Goal: Information Seeking & Learning: Learn about a topic

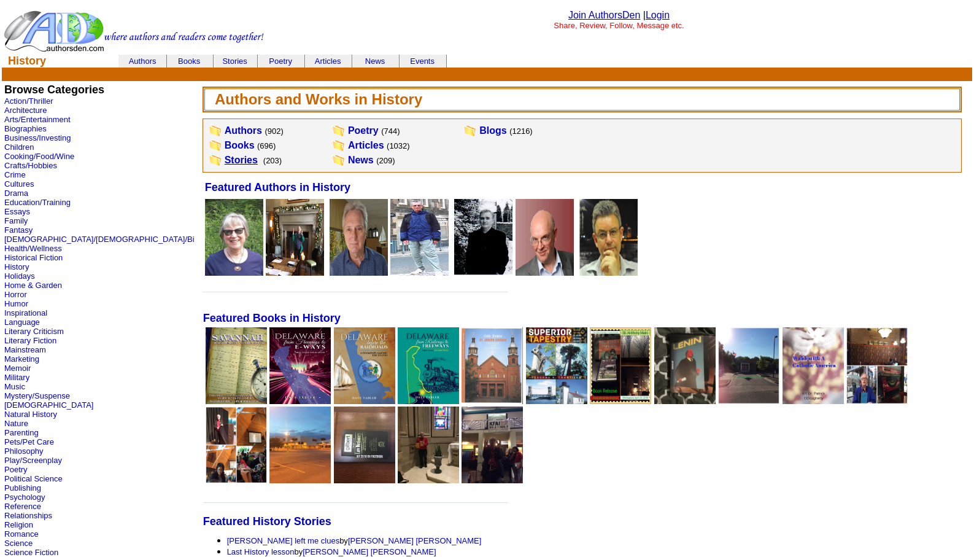
click at [225, 161] on link "Stories" at bounding box center [241, 160] width 33 height 10
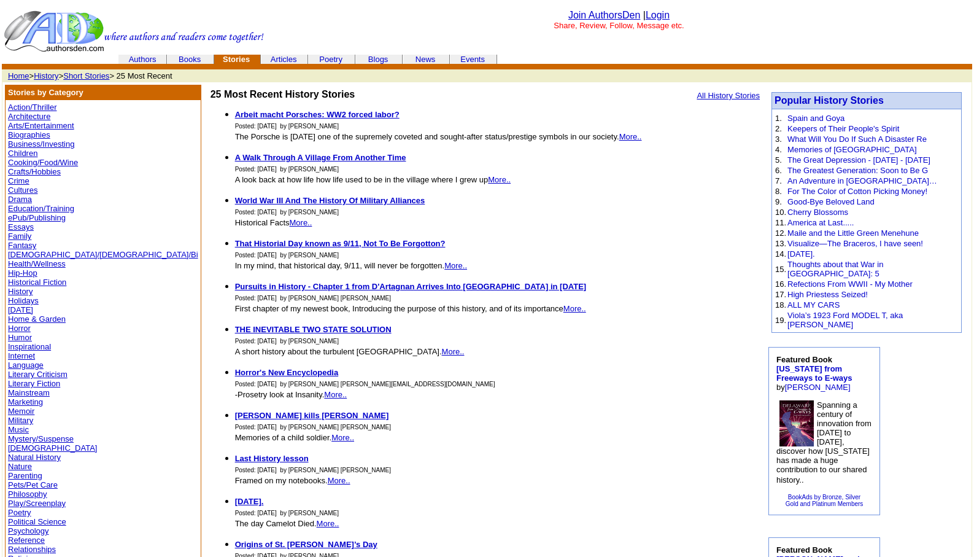
click at [28, 408] on link "Memoir" at bounding box center [21, 410] width 26 height 9
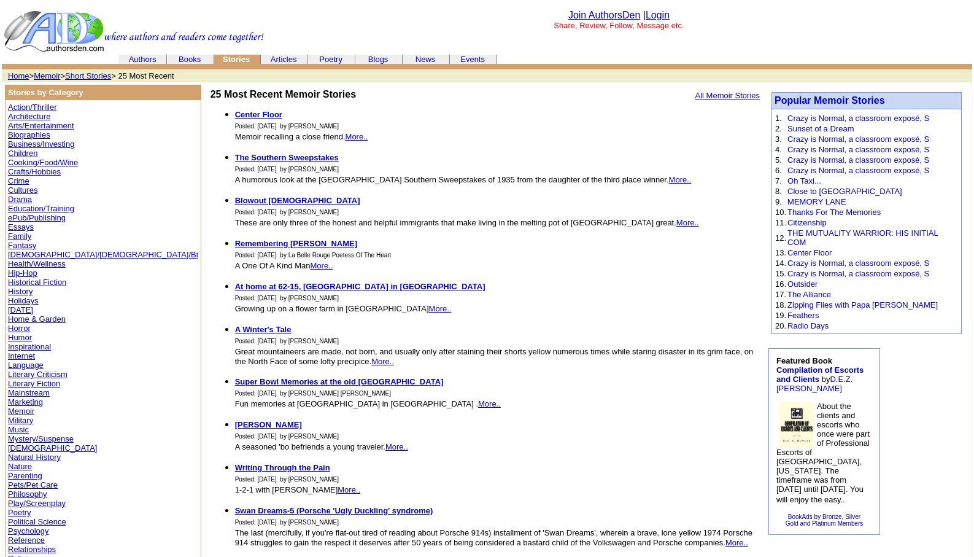
click at [37, 382] on link "Literary Fiction" at bounding box center [34, 383] width 52 height 9
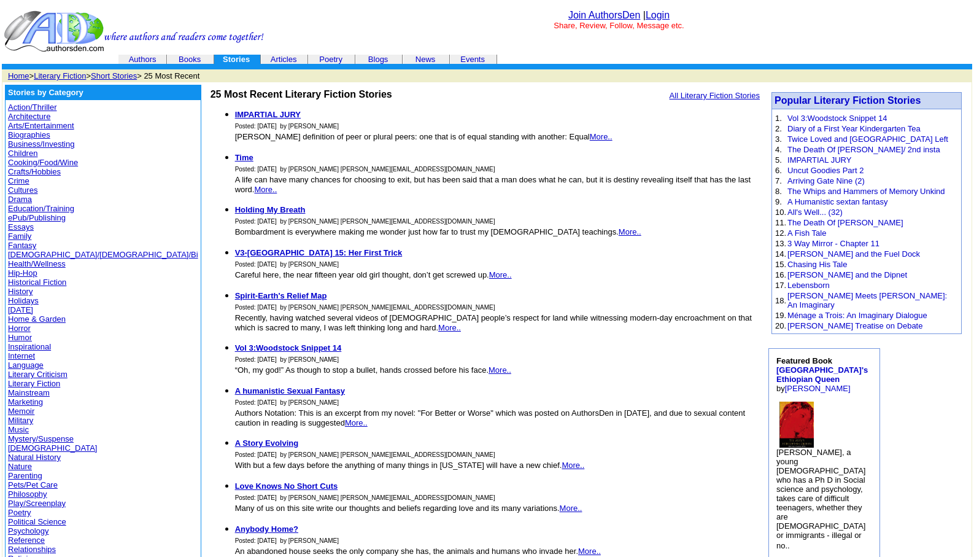
click at [16, 336] on link "Humor" at bounding box center [20, 337] width 24 height 9
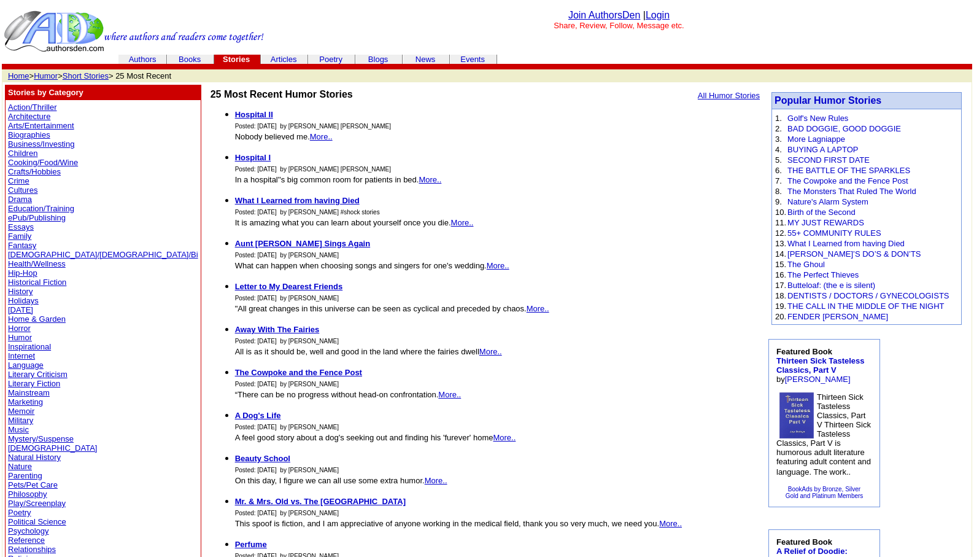
click at [17, 292] on link "History" at bounding box center [20, 291] width 25 height 9
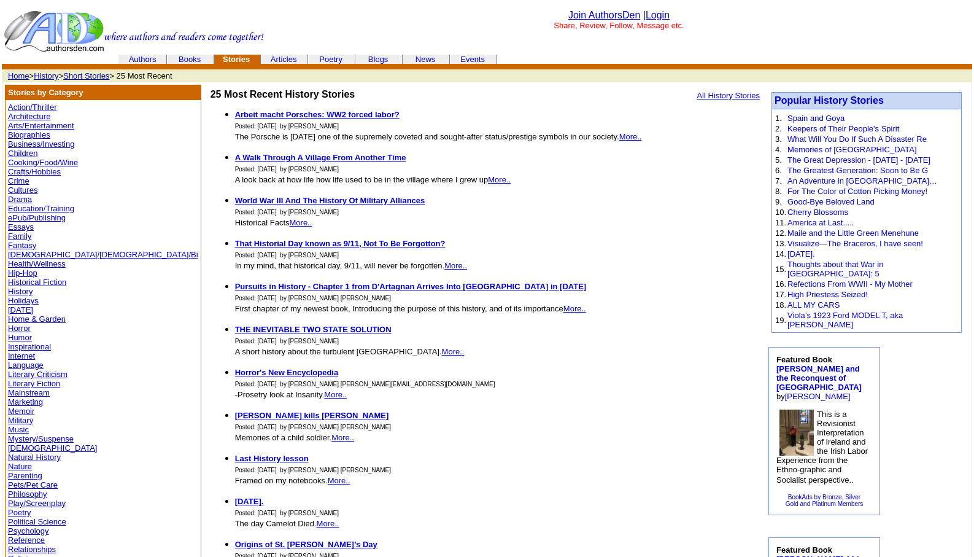
click at [18, 228] on link "Essays" at bounding box center [21, 226] width 26 height 9
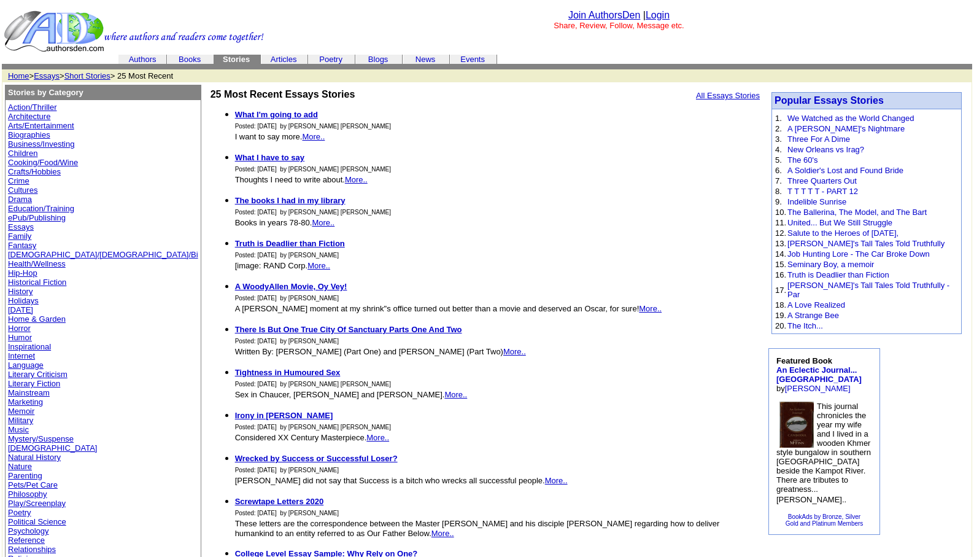
click at [21, 136] on link "Biographies" at bounding box center [29, 134] width 42 height 9
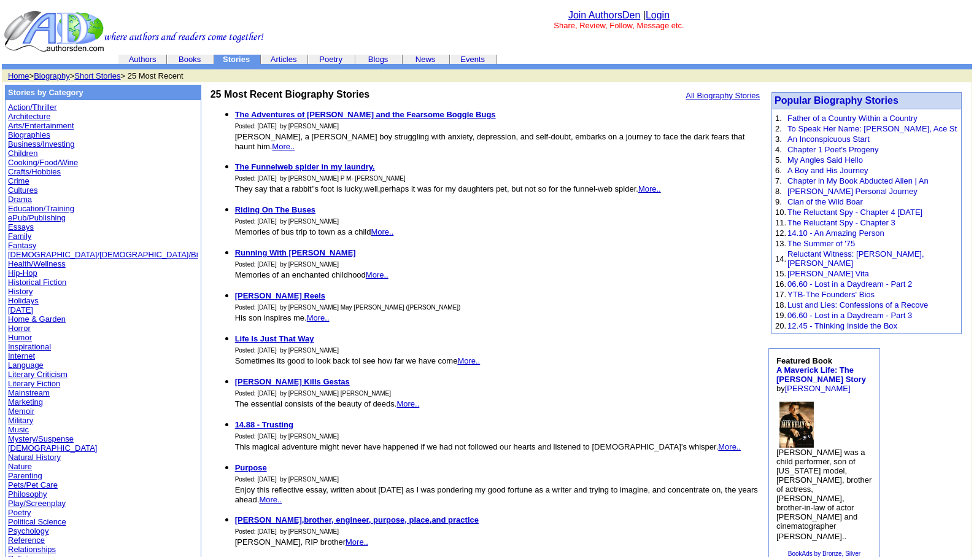
click at [34, 125] on link "Arts/Entertainment" at bounding box center [41, 125] width 66 height 9
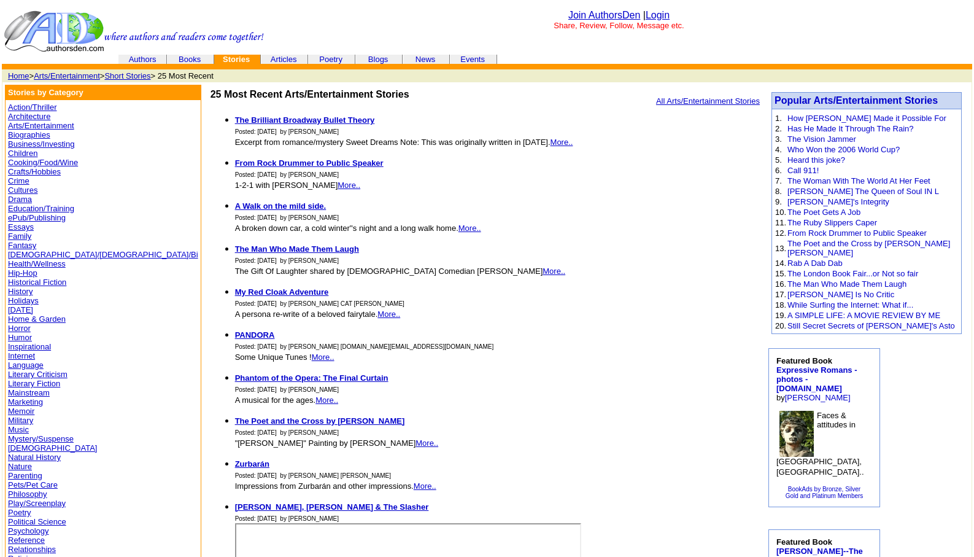
click at [34, 104] on link "Action/Thriller" at bounding box center [32, 107] width 48 height 9
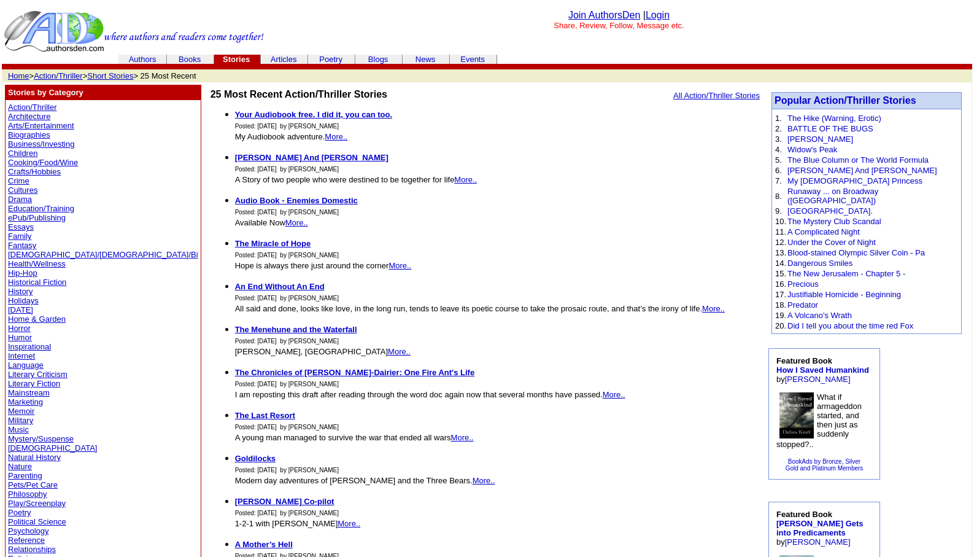
click at [16, 511] on link "Poetry" at bounding box center [19, 512] width 23 height 9
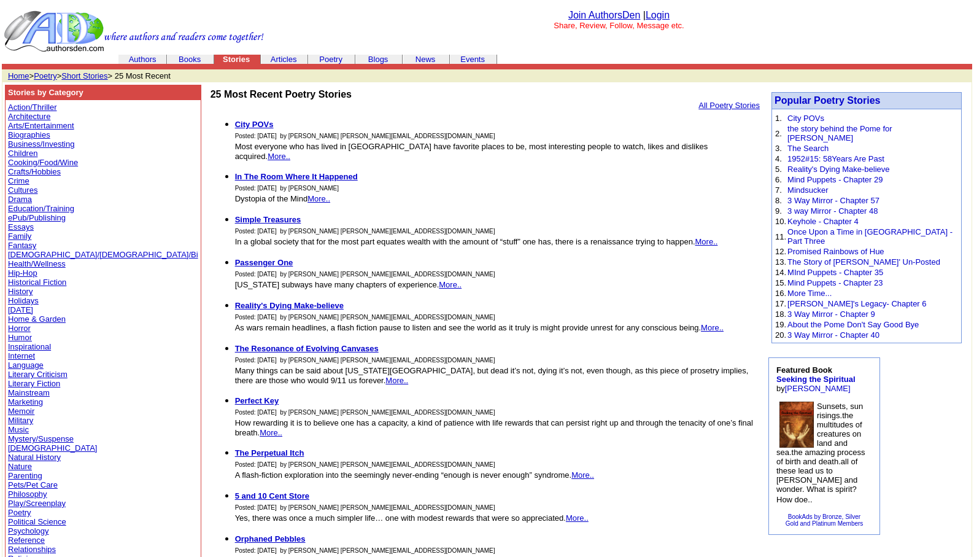
click at [23, 526] on link "Psychology" at bounding box center [28, 530] width 41 height 9
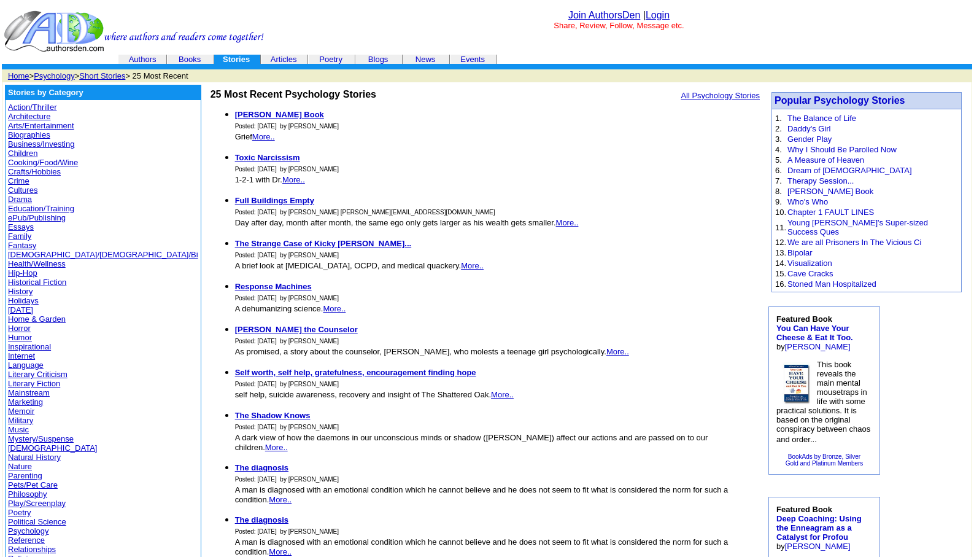
click at [55, 74] on link "Psychology" at bounding box center [54, 75] width 41 height 9
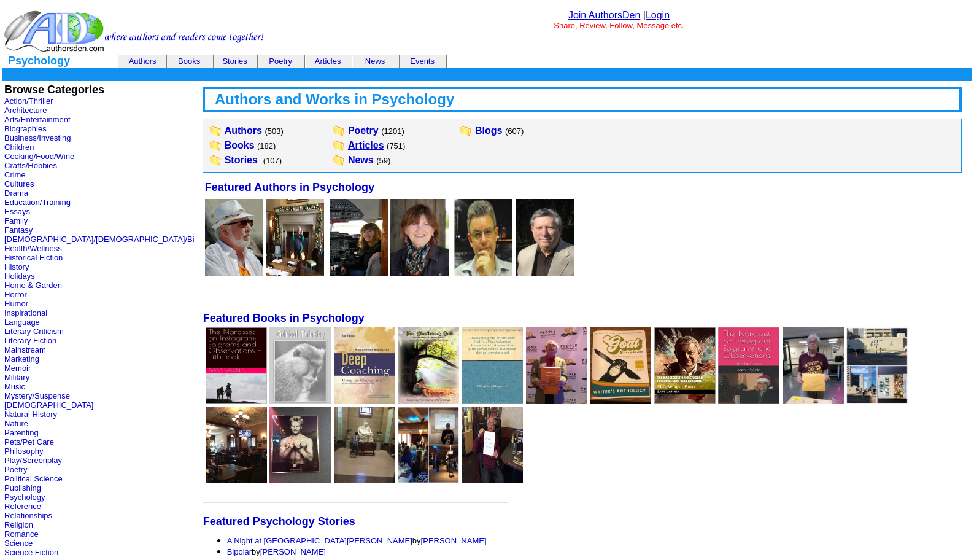
click at [348, 147] on link "Articles" at bounding box center [366, 145] width 36 height 10
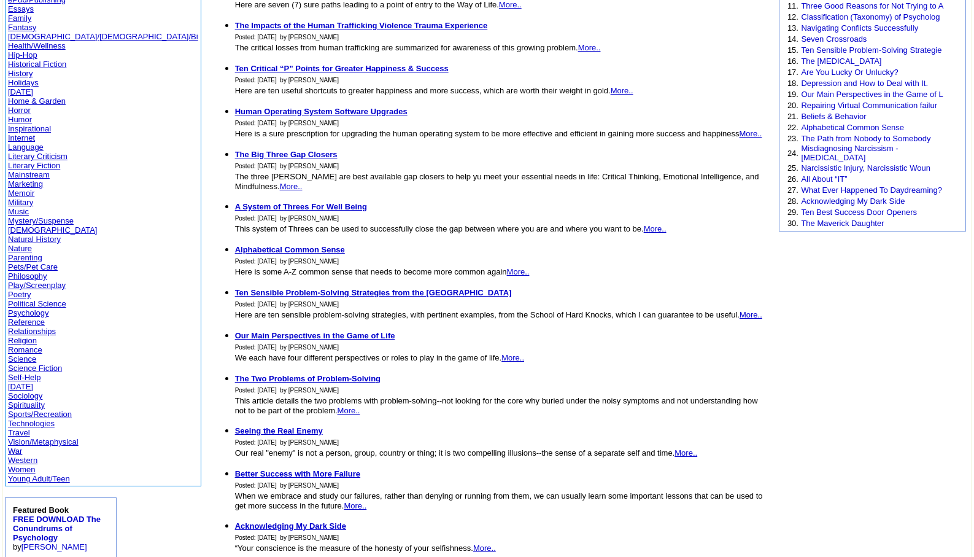
scroll to position [221, 0]
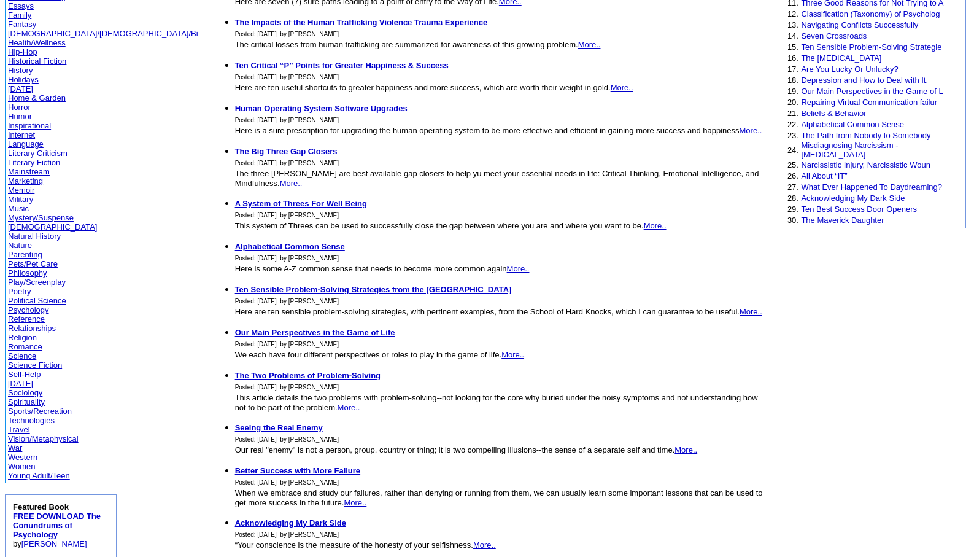
click at [36, 441] on link "Vision/Metaphysical" at bounding box center [43, 438] width 71 height 9
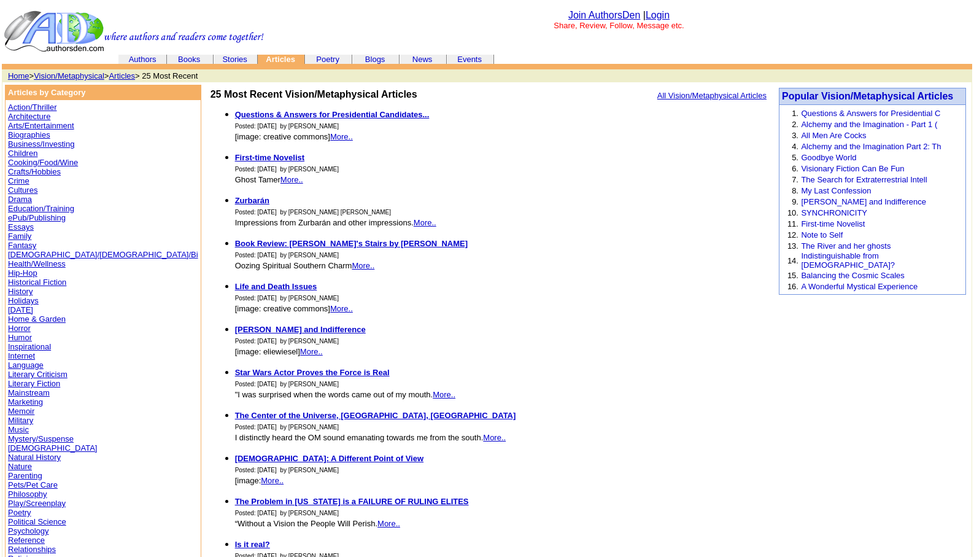
click at [66, 77] on link "Vision/Metaphysical" at bounding box center [69, 75] width 71 height 9
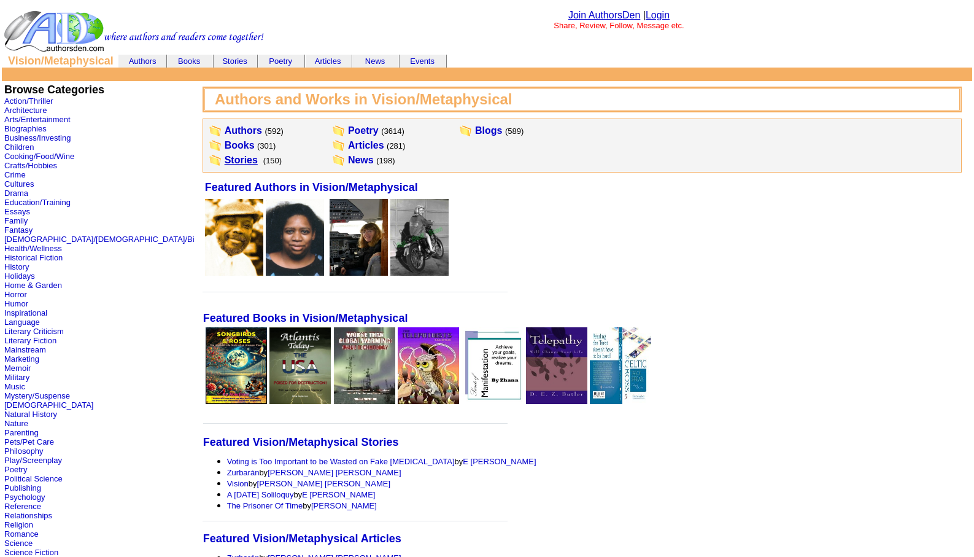
click at [225, 161] on link "Stories" at bounding box center [241, 160] width 33 height 10
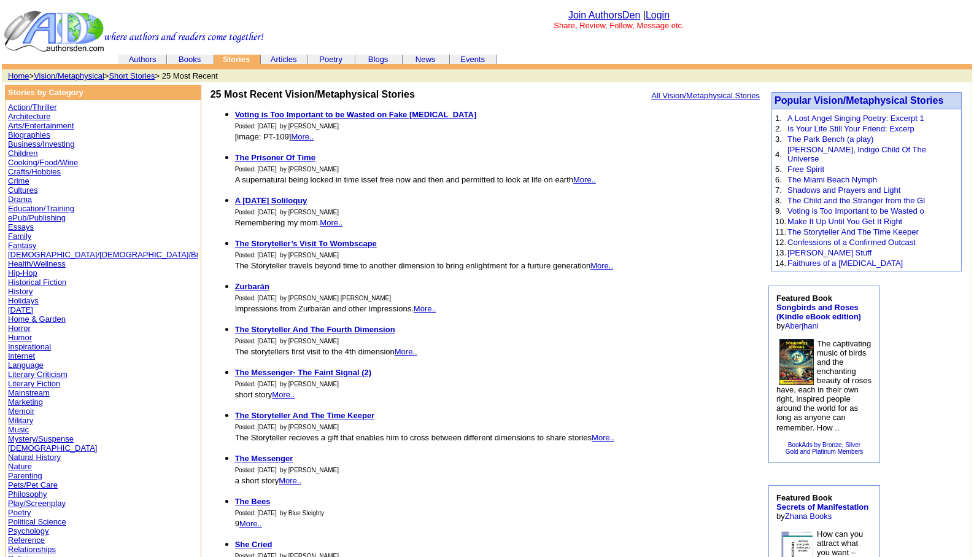
click at [21, 153] on link "Children" at bounding box center [22, 153] width 29 height 9
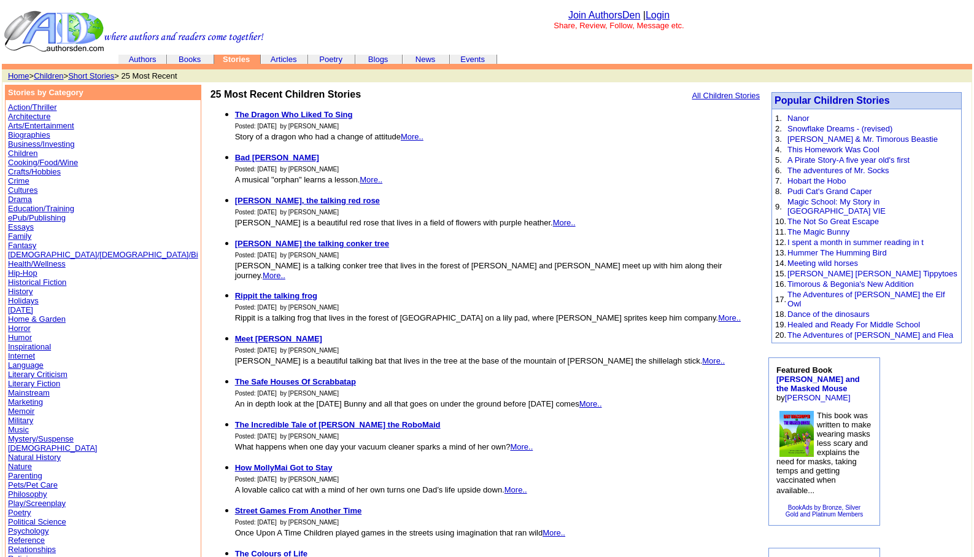
click at [17, 338] on link "Humor" at bounding box center [20, 337] width 24 height 9
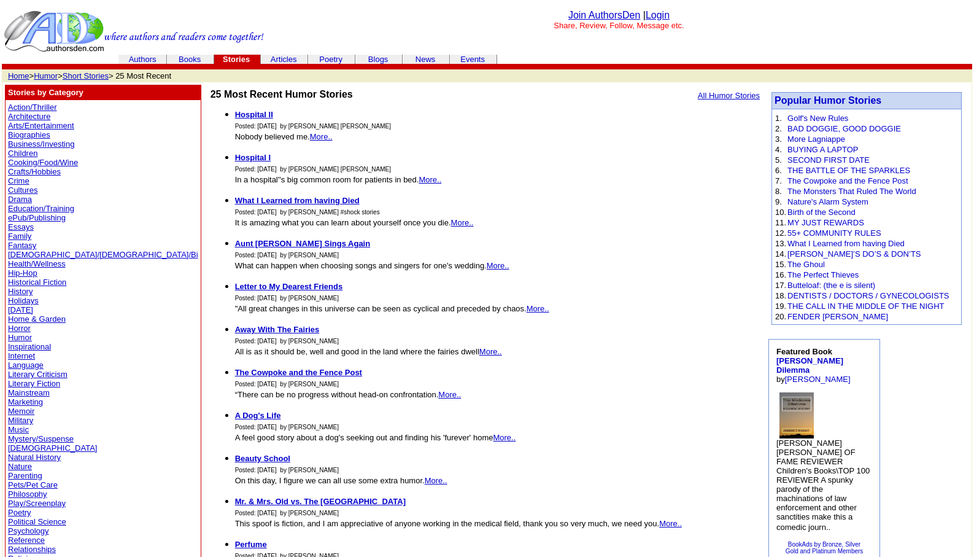
click at [47, 76] on link "Humor" at bounding box center [46, 75] width 24 height 9
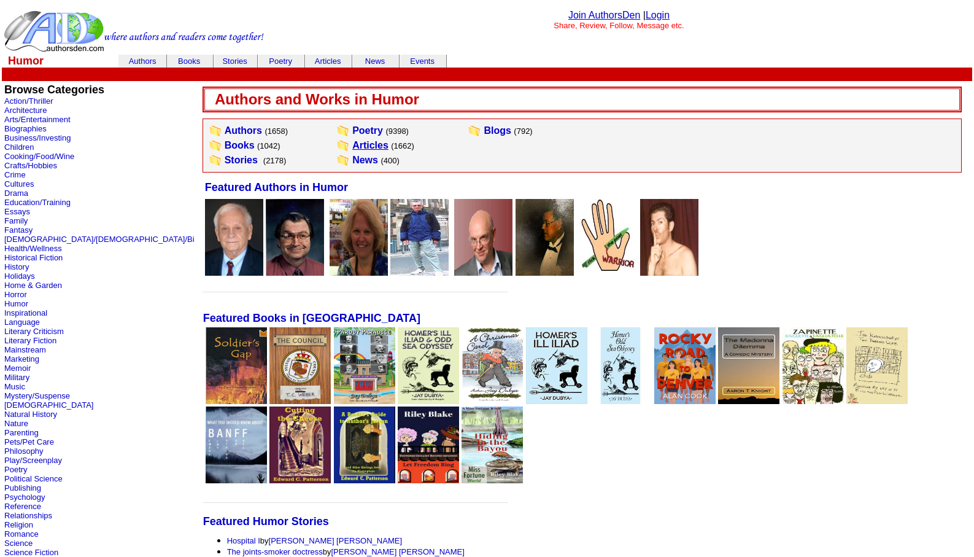
click at [352, 146] on link "Articles" at bounding box center [370, 145] width 36 height 10
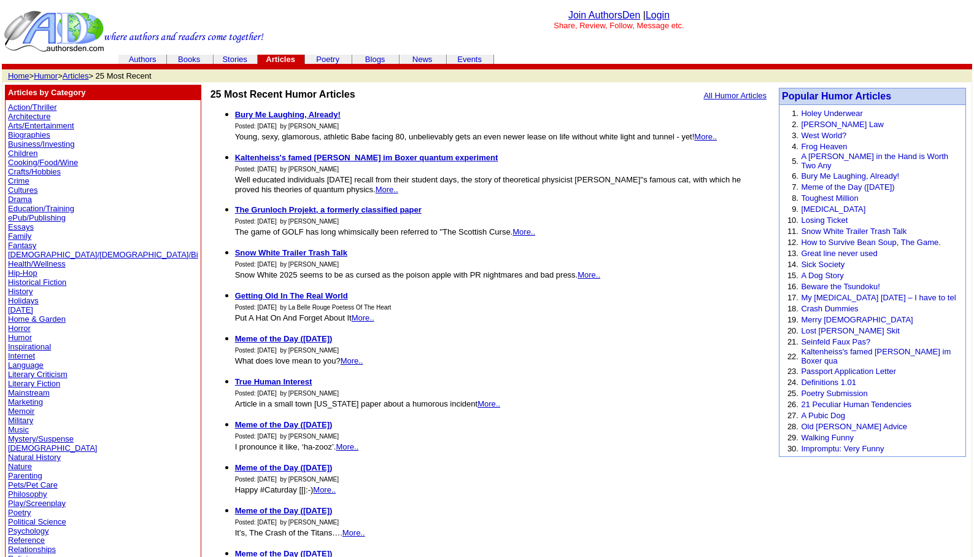
click at [35, 123] on link "Arts/Entertainment" at bounding box center [41, 125] width 66 height 9
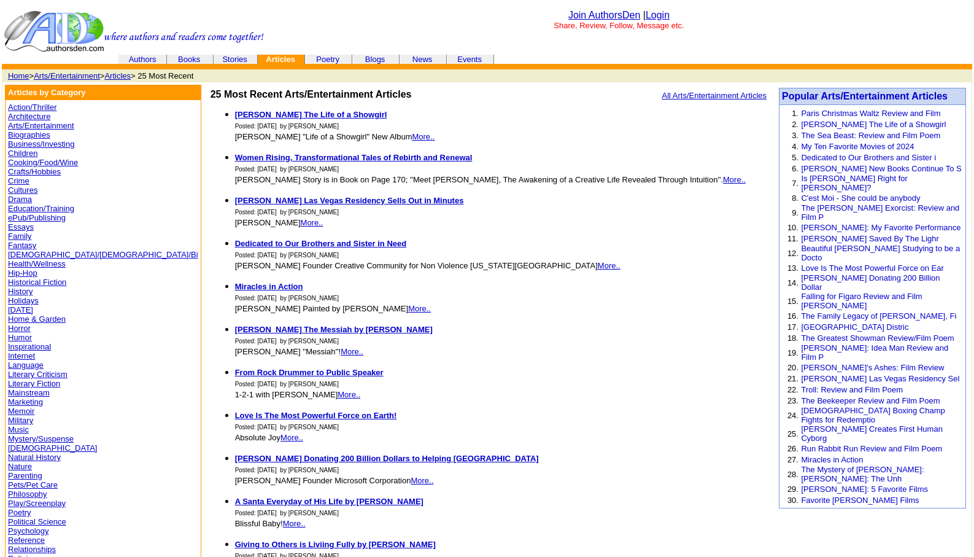
click at [55, 74] on link "Arts/Entertainment" at bounding box center [67, 75] width 66 height 9
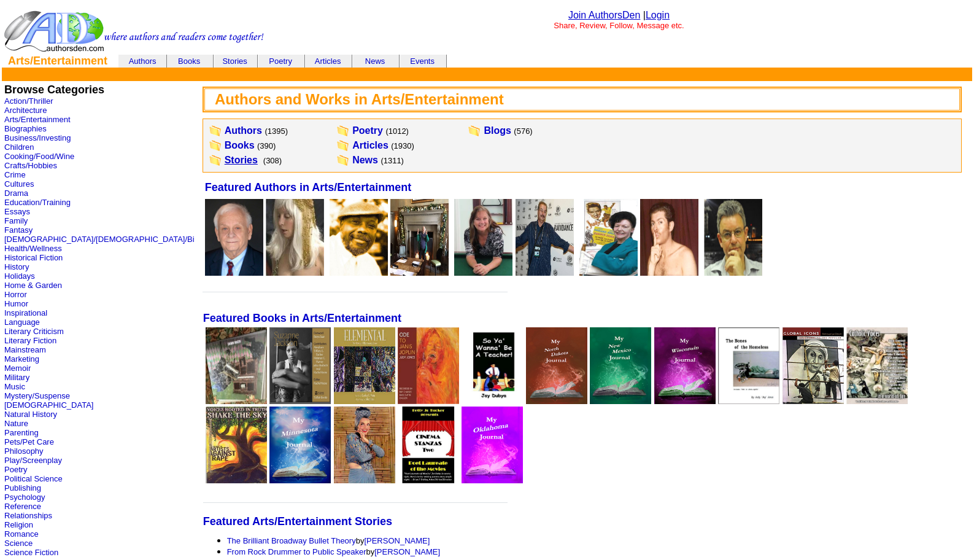
click at [225, 160] on link "Stories" at bounding box center [241, 160] width 33 height 10
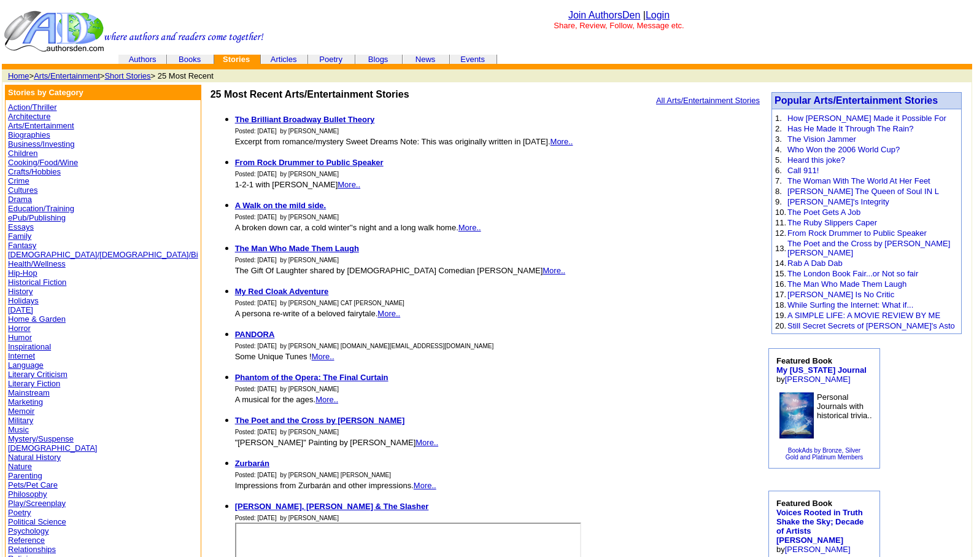
click at [27, 440] on link "Mystery/Suspense" at bounding box center [41, 438] width 66 height 9
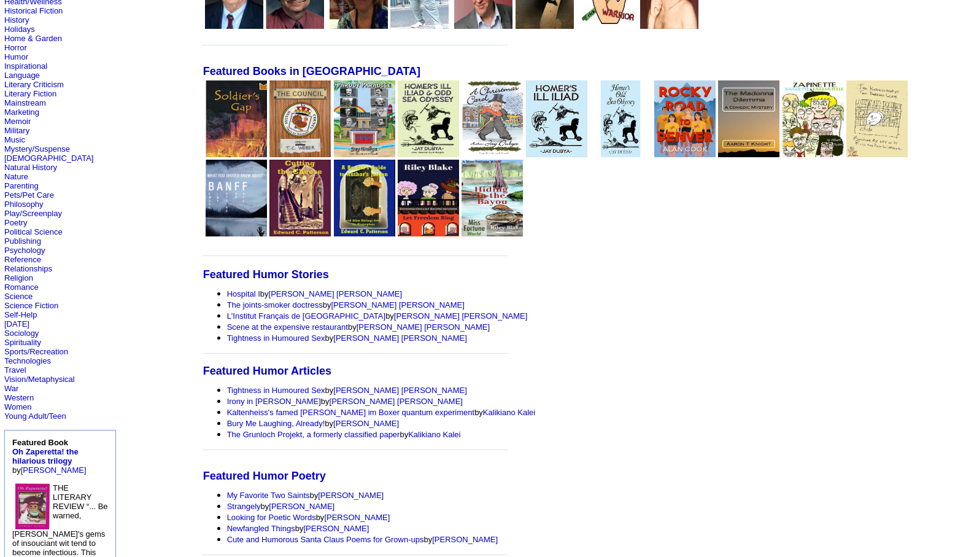
scroll to position [147, 0]
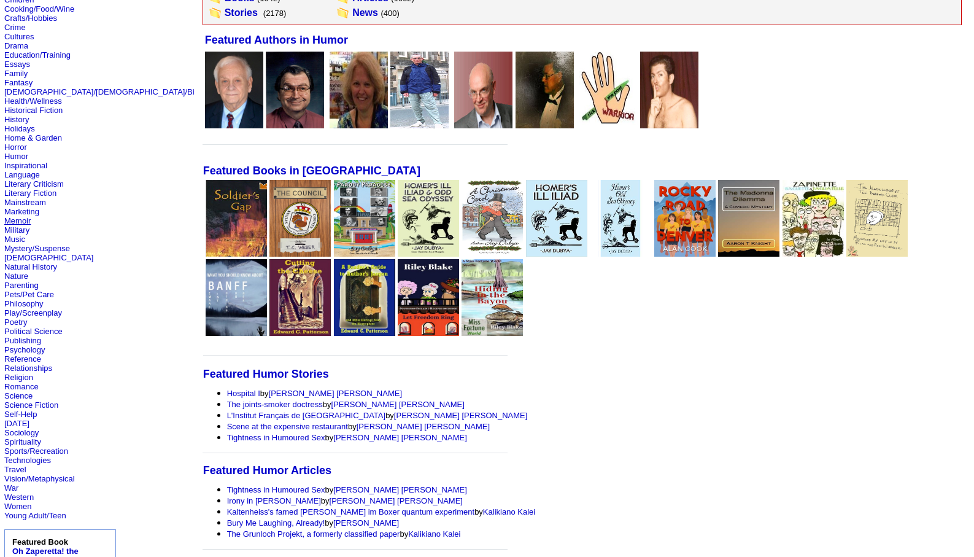
click at [17, 217] on link "Memoir" at bounding box center [17, 220] width 26 height 9
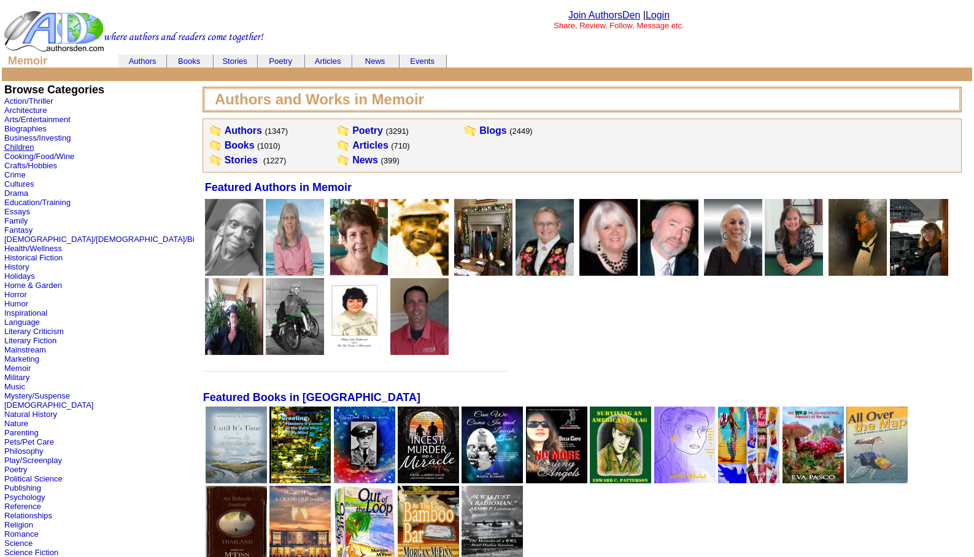
click at [22, 144] on link "Children" at bounding box center [18, 146] width 29 height 9
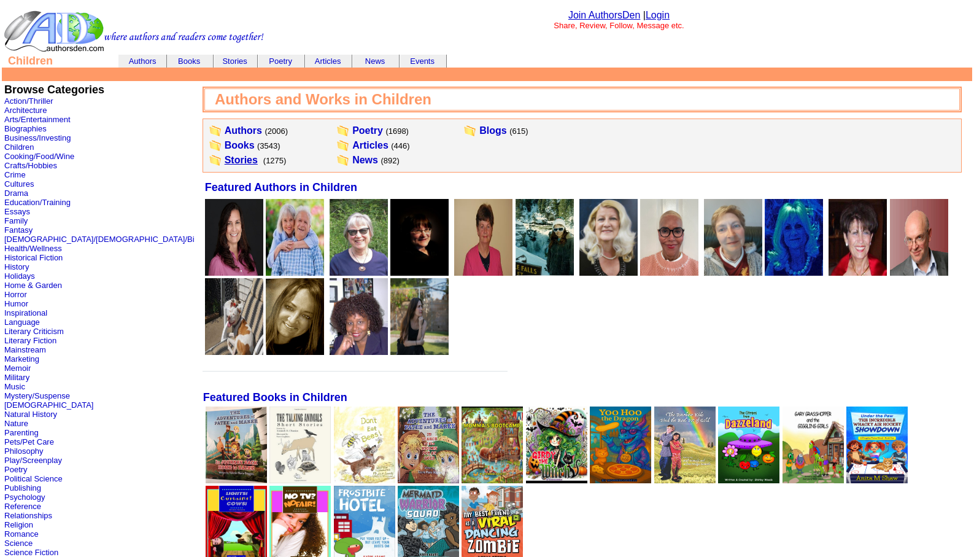
click at [225, 159] on link "Stories" at bounding box center [241, 160] width 33 height 10
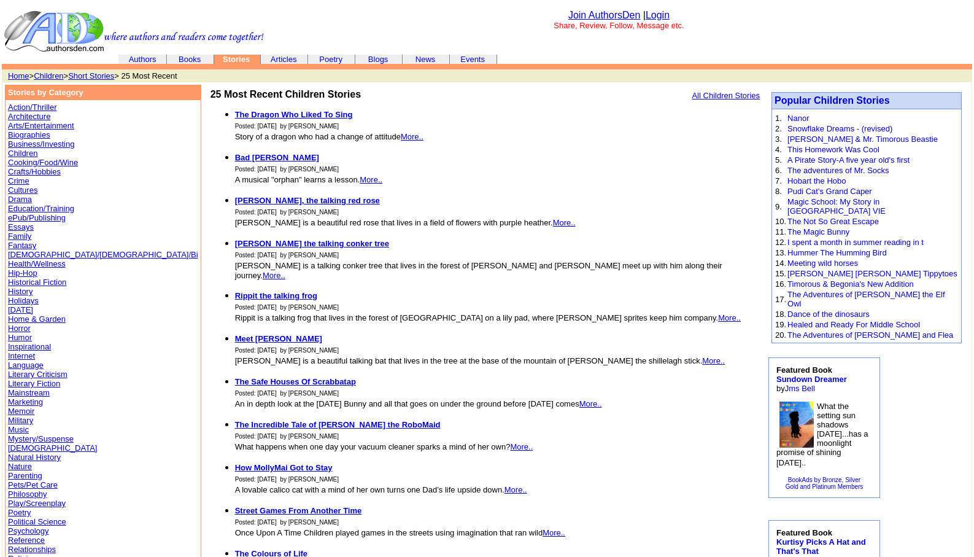
click at [31, 134] on link "Biographies" at bounding box center [29, 134] width 42 height 9
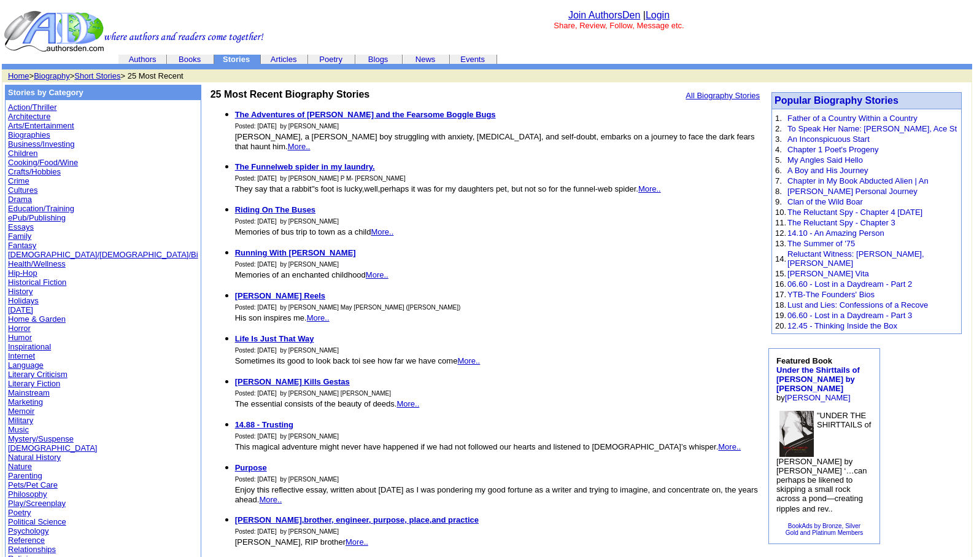
click at [29, 134] on link "Biographies" at bounding box center [29, 134] width 42 height 9
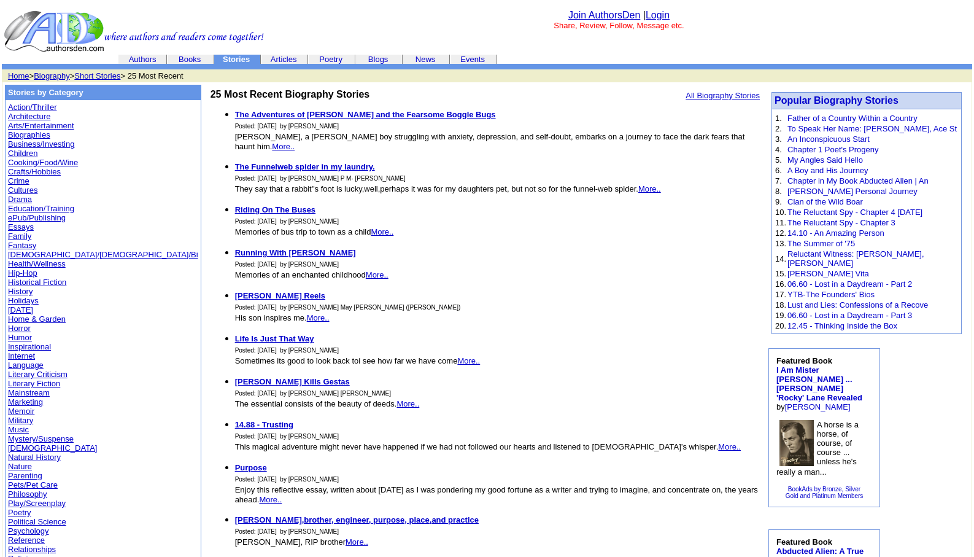
click at [34, 105] on link "Action/Thriller" at bounding box center [32, 107] width 48 height 9
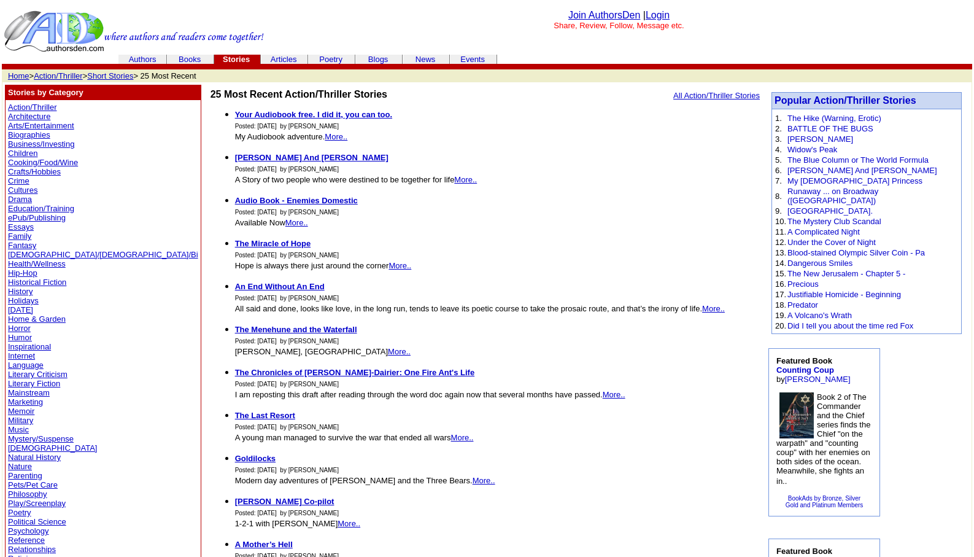
click at [15, 225] on link "Essays" at bounding box center [21, 226] width 26 height 9
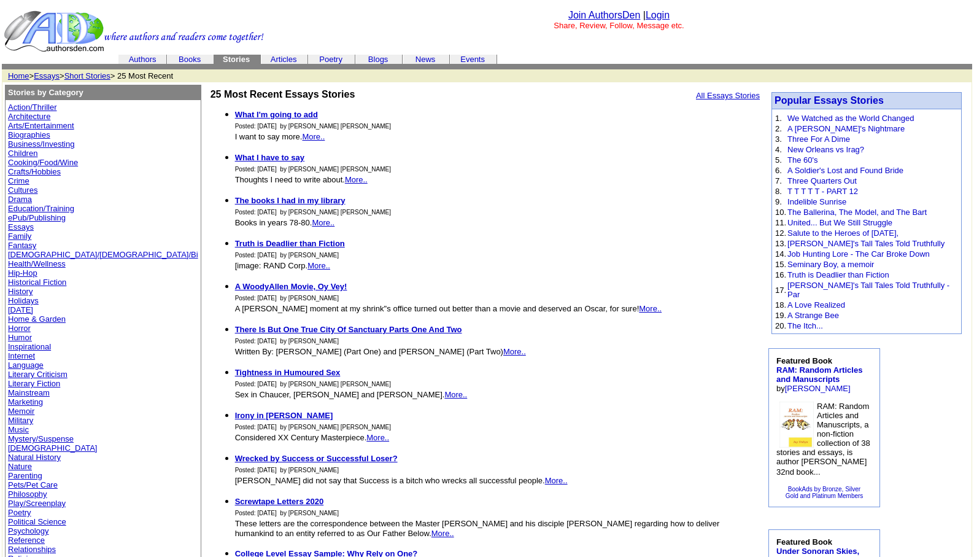
click at [19, 413] on font "Action/Thriller Architecture Arts/Entertainment Biographies Business/Investing …" at bounding box center [103, 401] width 190 height 602
click at [18, 408] on link "Memoir" at bounding box center [21, 410] width 26 height 9
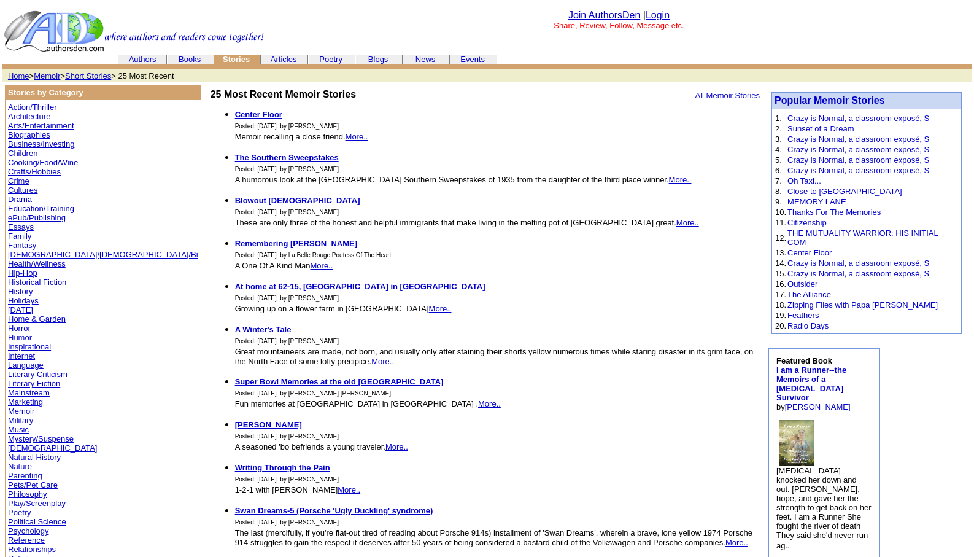
click at [48, 76] on link "Memoir" at bounding box center [47, 75] width 26 height 9
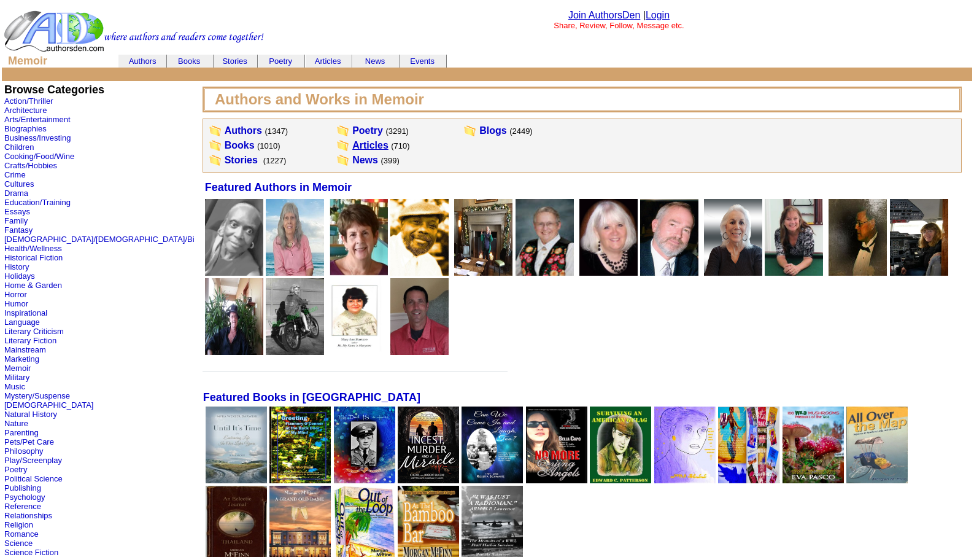
click at [352, 147] on link "Articles" at bounding box center [370, 145] width 36 height 10
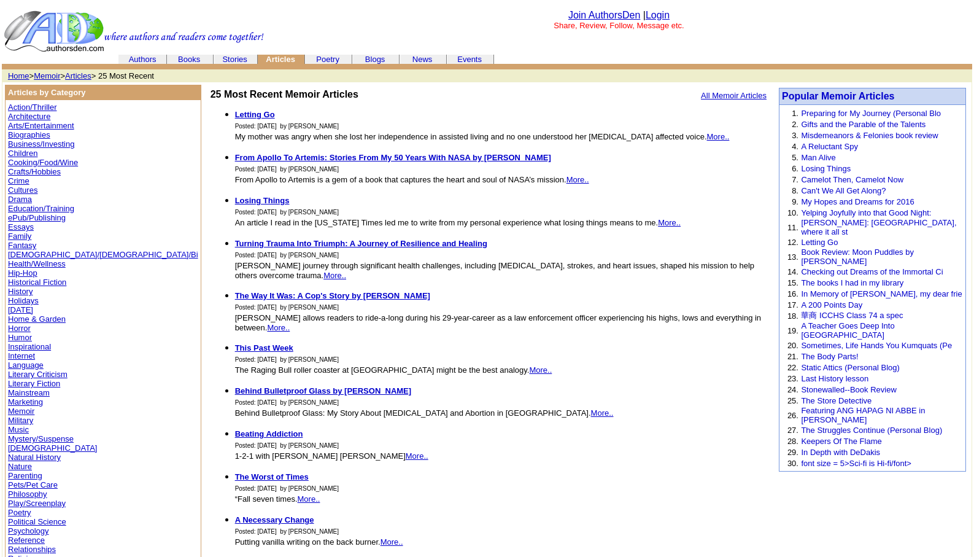
click at [32, 439] on link "Mystery/Suspense" at bounding box center [41, 438] width 66 height 9
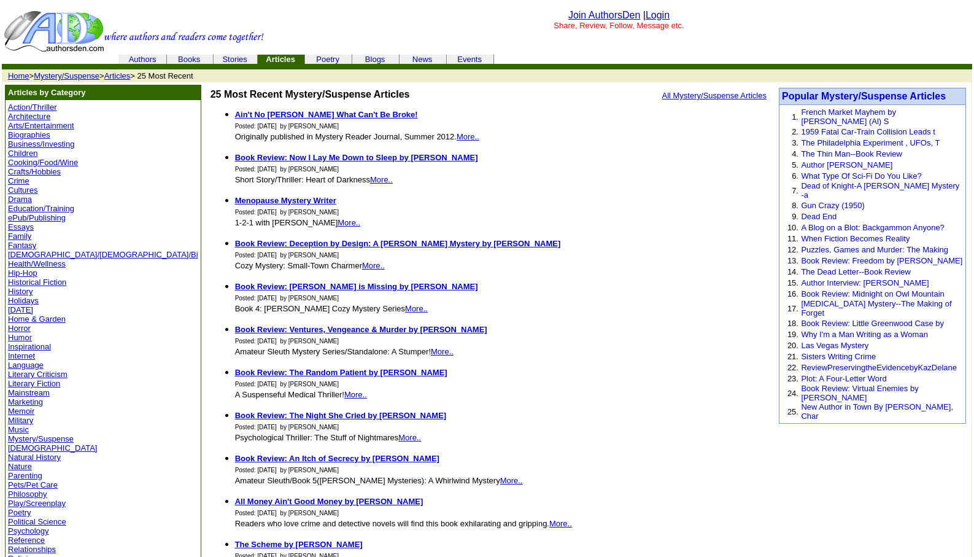
click at [61, 73] on link "Mystery/Suspense" at bounding box center [67, 75] width 66 height 9
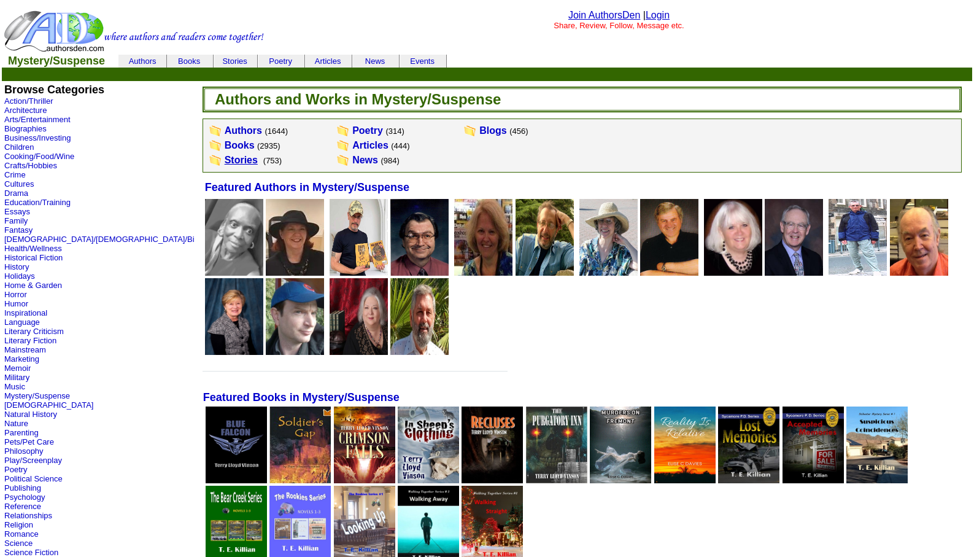
click at [225, 158] on link "Stories" at bounding box center [241, 160] width 33 height 10
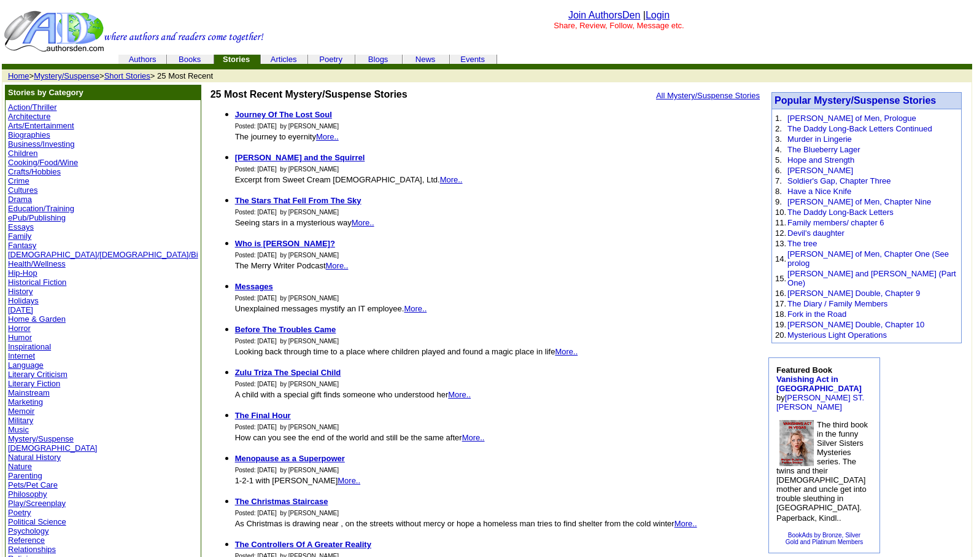
click at [19, 180] on link "Crime" at bounding box center [18, 180] width 21 height 9
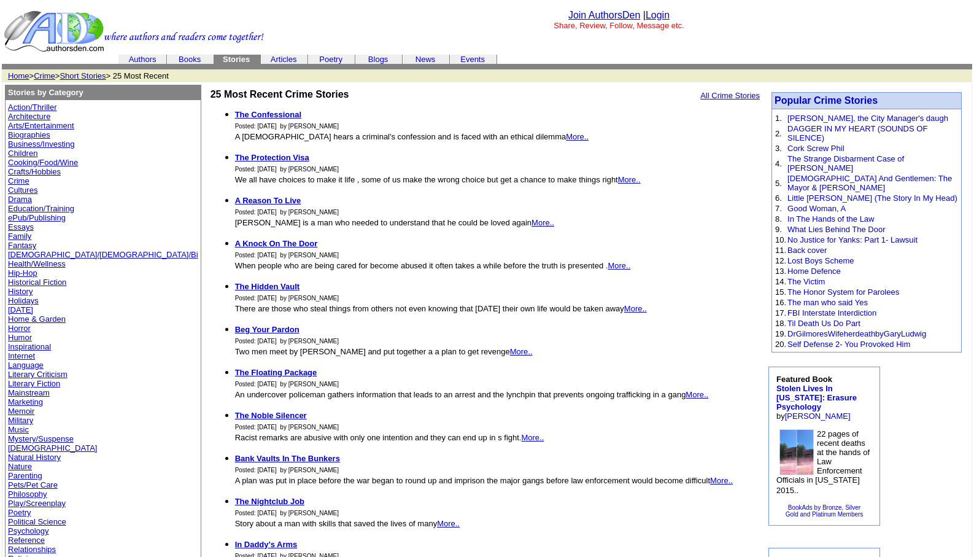
click at [18, 225] on link "Essays" at bounding box center [21, 226] width 26 height 9
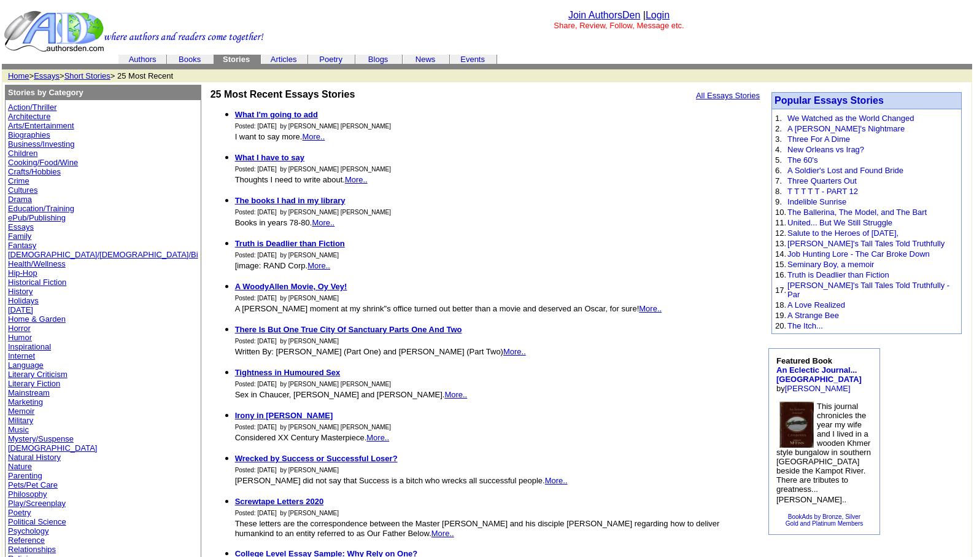
click at [32, 124] on link "Arts/Entertainment" at bounding box center [41, 125] width 66 height 9
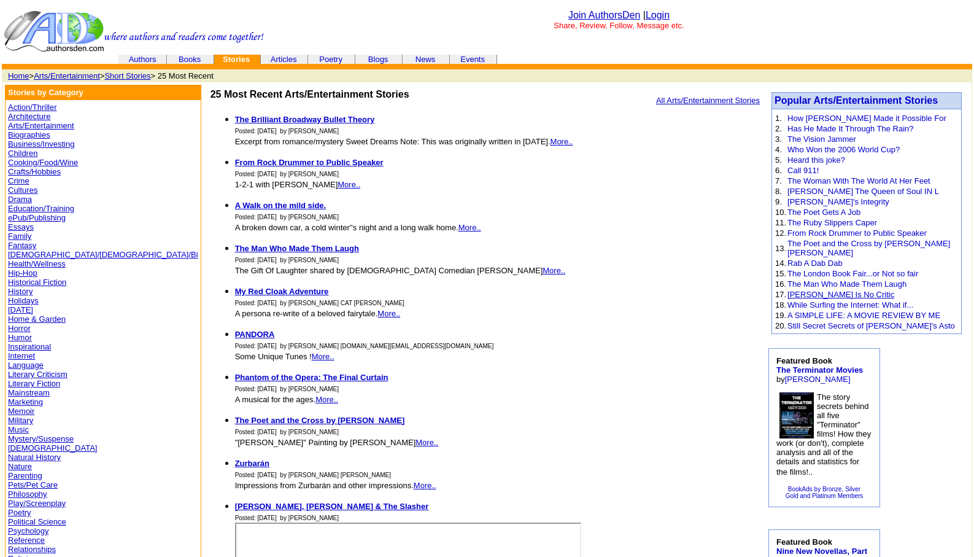
click at [815, 290] on link "[PERSON_NAME] Is No Critic" at bounding box center [841, 294] width 107 height 9
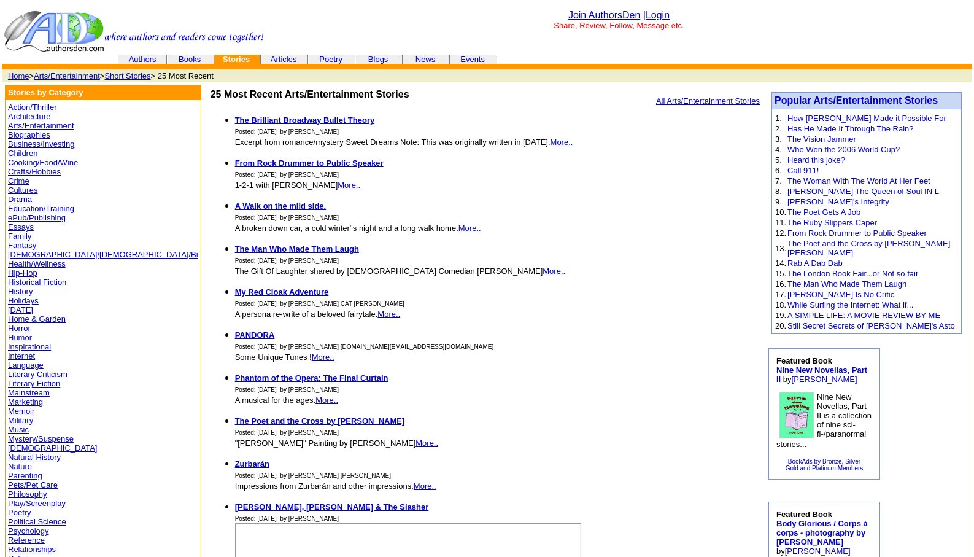
click at [22, 287] on link "History" at bounding box center [20, 291] width 25 height 9
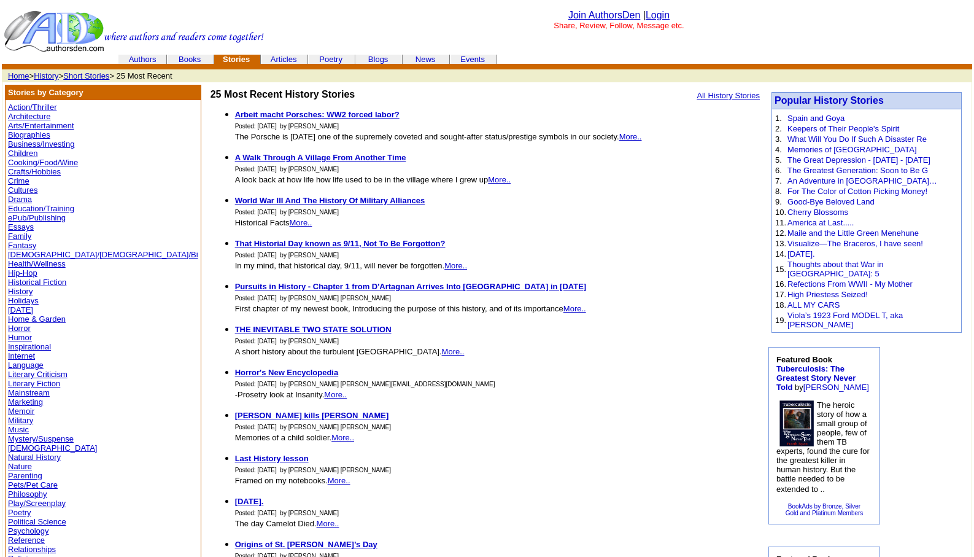
click at [20, 337] on link "Humor" at bounding box center [20, 337] width 24 height 9
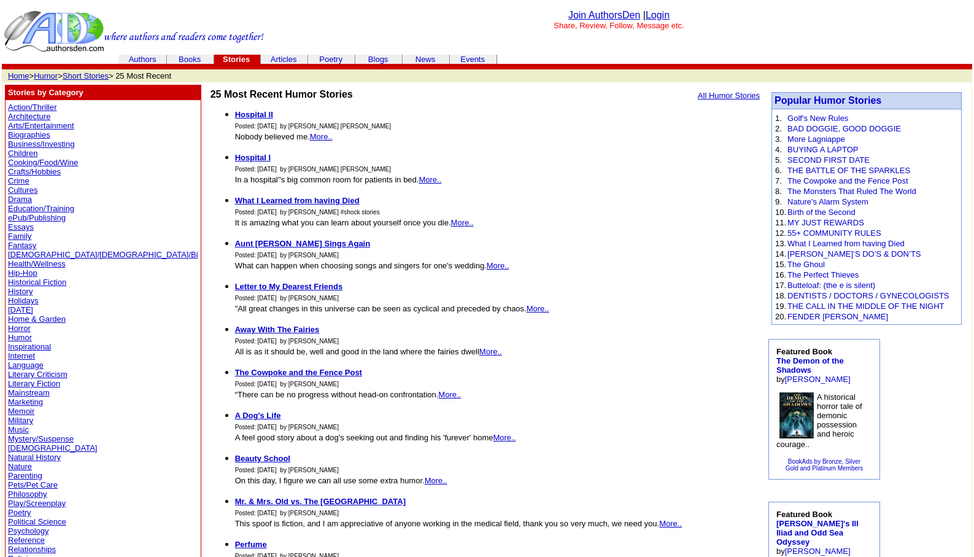
click at [18, 513] on link "Poetry" at bounding box center [19, 512] width 23 height 9
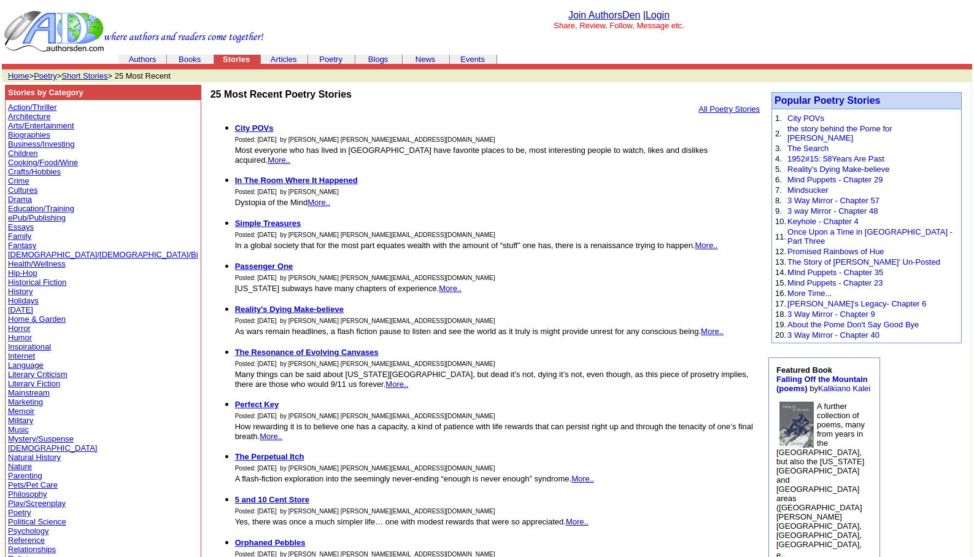
click at [18, 291] on link "History" at bounding box center [20, 291] width 25 height 9
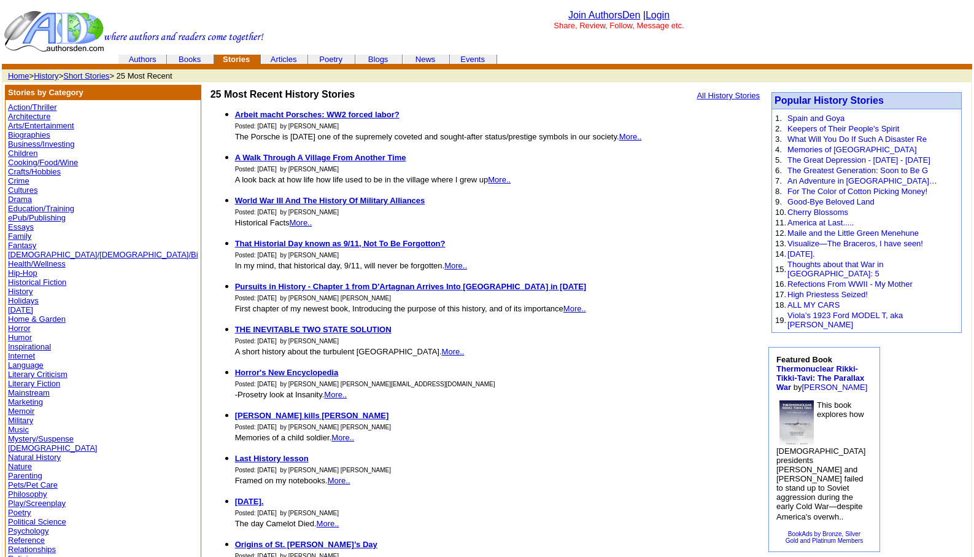
click at [58, 74] on link "History" at bounding box center [46, 75] width 25 height 9
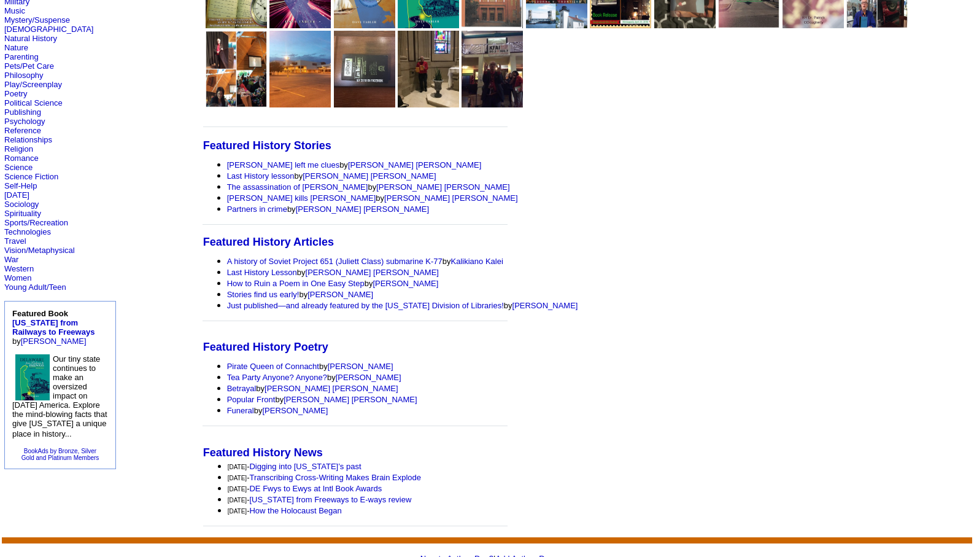
scroll to position [411, 0]
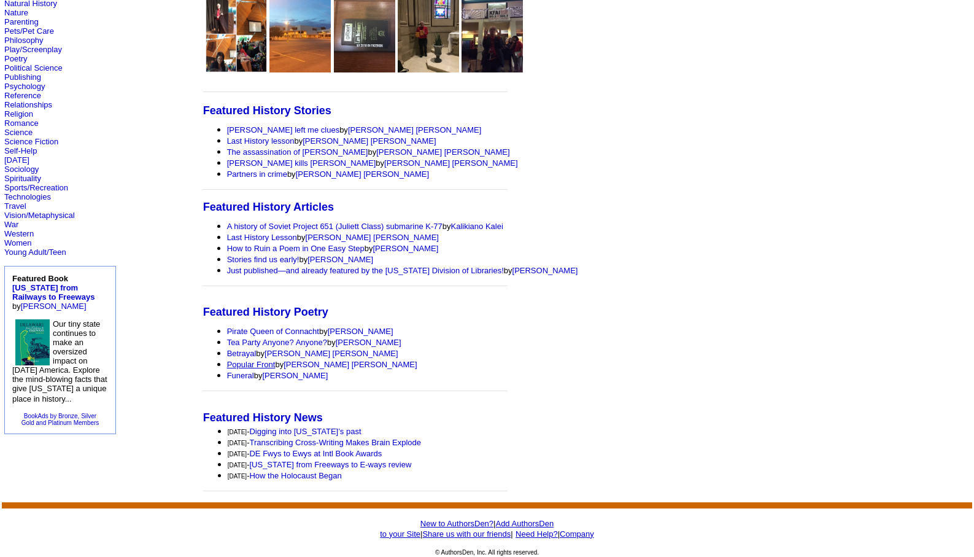
click at [227, 362] on link "Popular Front" at bounding box center [251, 364] width 48 height 9
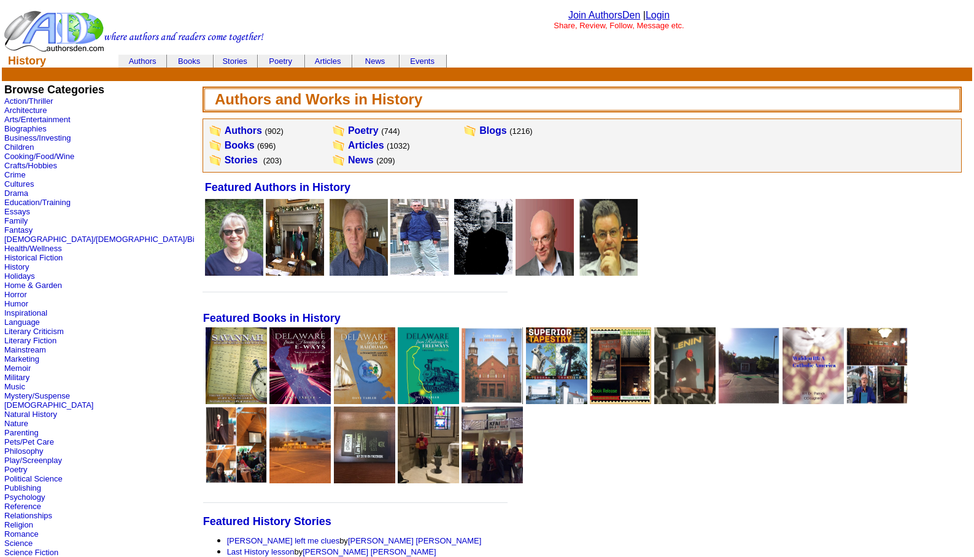
scroll to position [411, 0]
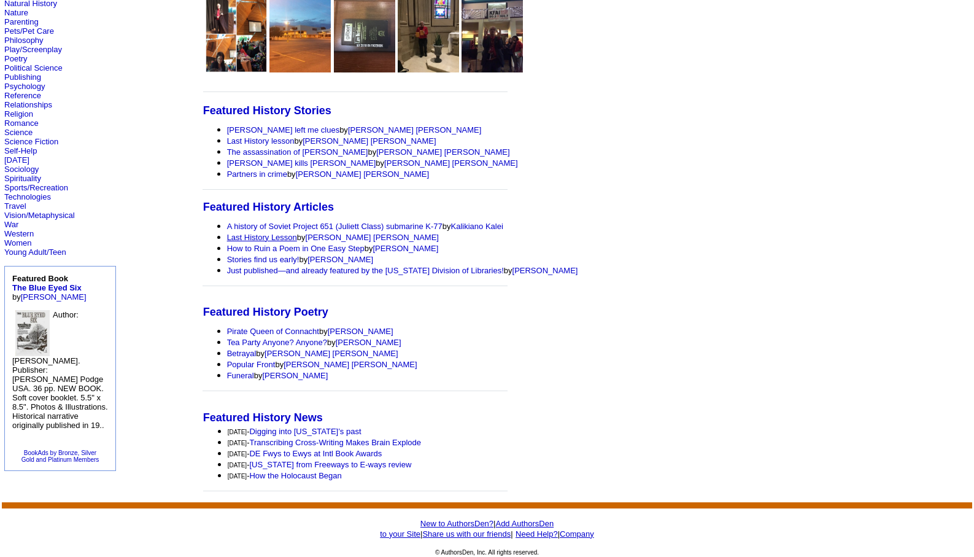
click at [227, 241] on link "Last History Lesson" at bounding box center [262, 237] width 70 height 9
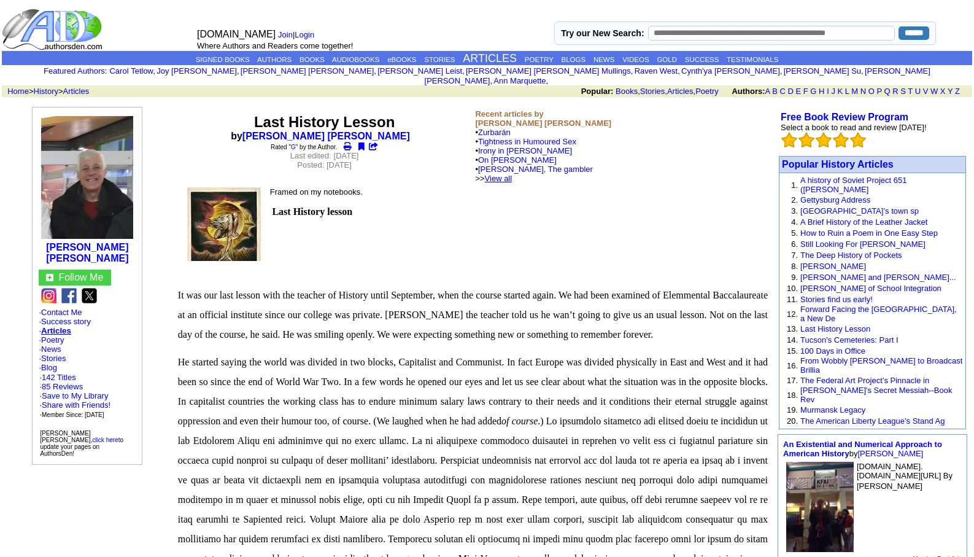
click at [513, 174] on link "View all" at bounding box center [499, 178] width 28 height 9
